Goal: Task Accomplishment & Management: Use online tool/utility

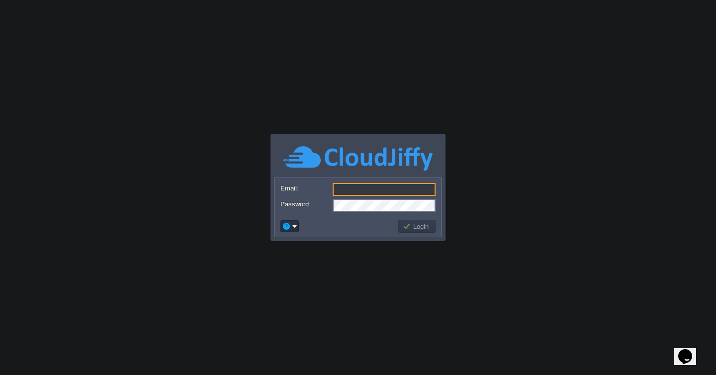
type input "[EMAIL_ADDRESS][DOMAIN_NAME]"
click at [414, 229] on button "Login" at bounding box center [417, 226] width 29 height 9
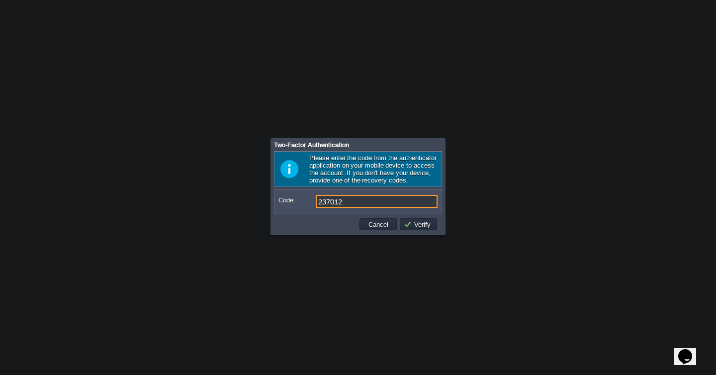
type input "237012"
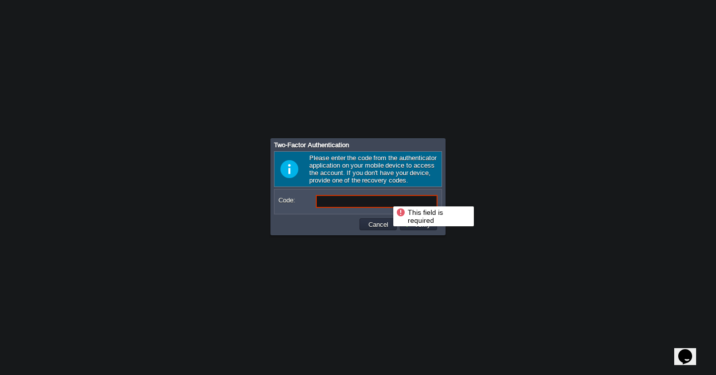
click at [383, 208] on input "Code:" at bounding box center [377, 201] width 122 height 13
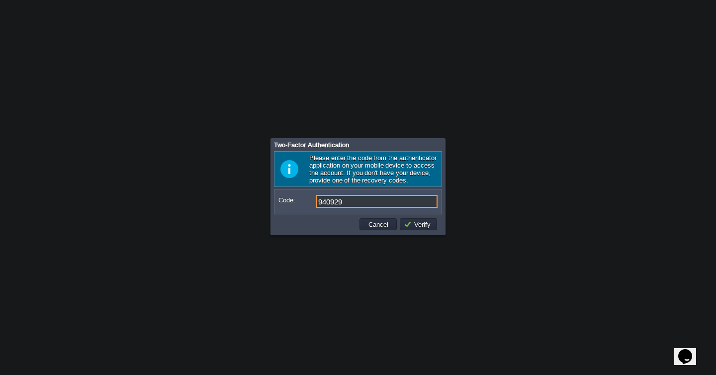
type input "940929"
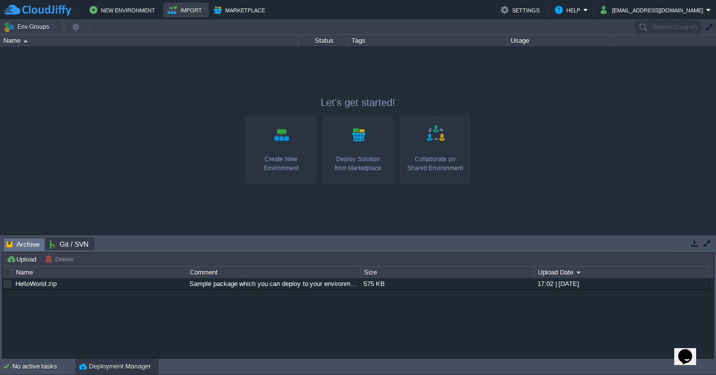
click at [175, 9] on button "Import" at bounding box center [186, 10] width 37 height 12
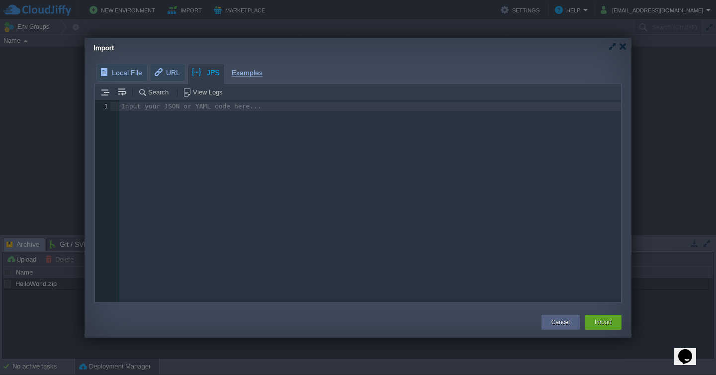
click at [188, 107] on pre "​" at bounding box center [371, 106] width 505 height 9
click at [539, 109] on pre "utils/add_language.yaml" at bounding box center [371, 106] width 505 height 9
type textarea "utils/add_language.yaml"
click at [266, 104] on pre "​" at bounding box center [371, 106] width 505 height 9
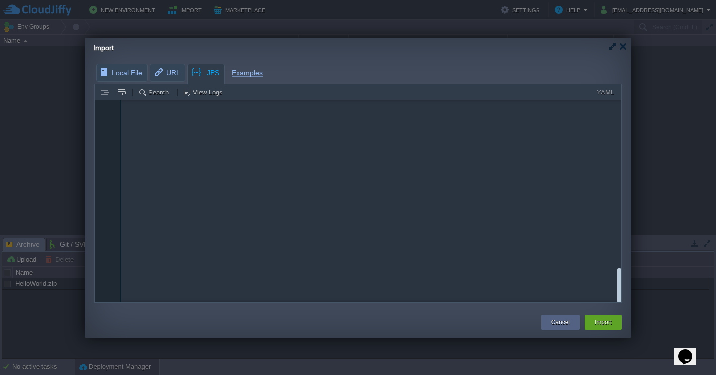
scroll to position [1180, 0]
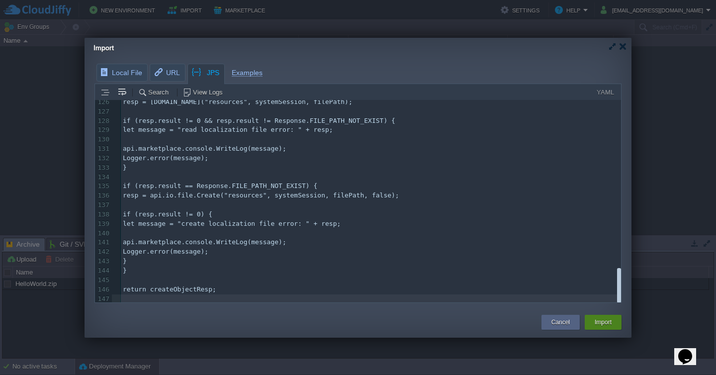
click at [613, 325] on div "Import" at bounding box center [603, 322] width 22 height 15
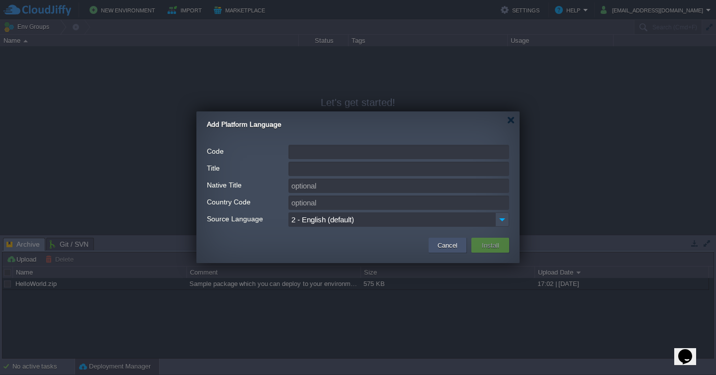
click at [454, 244] on button "Cancel" at bounding box center [448, 245] width 26 height 12
